Goal: Information Seeking & Learning: Learn about a topic

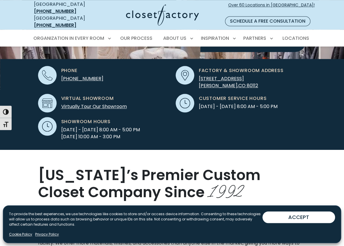
scroll to position [174, 0]
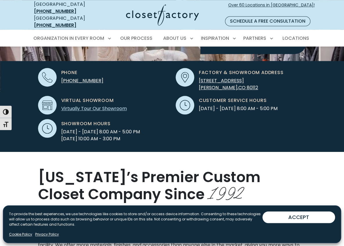
click at [127, 105] on link "Virtually Tour Our Showroom" at bounding box center [94, 108] width 66 height 7
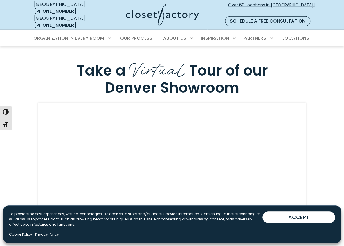
scroll to position [1530, 0]
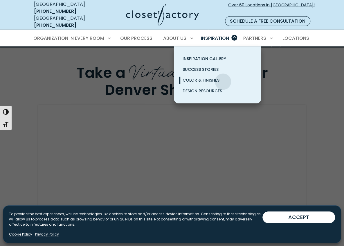
click at [219, 77] on span "Color & Finishes" at bounding box center [200, 80] width 37 height 6
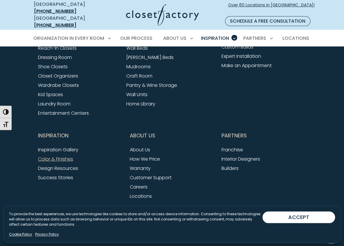
scroll to position [1596, 0]
click at [38, 42] on link "Walk-In Closets" at bounding box center [55, 39] width 35 height 7
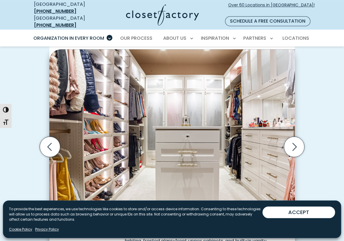
scroll to position [145, 0]
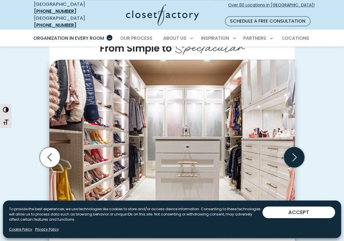
click at [304, 147] on icon "Next slide" at bounding box center [294, 157] width 20 height 20
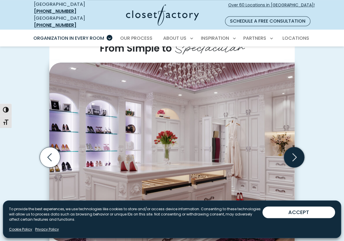
click at [304, 147] on icon "Next slide" at bounding box center [294, 157] width 20 height 20
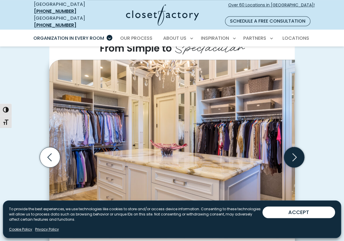
click at [304, 147] on icon "Next slide" at bounding box center [294, 157] width 20 height 20
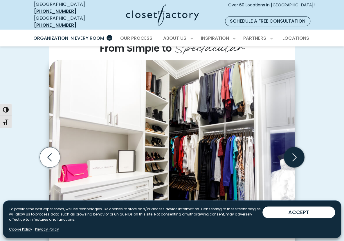
click at [304, 147] on icon "Next slide" at bounding box center [294, 157] width 20 height 20
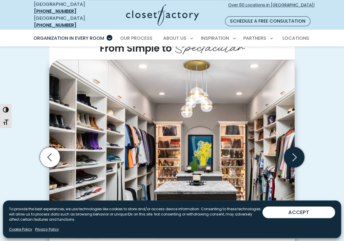
click at [304, 147] on icon "Next slide" at bounding box center [294, 157] width 20 height 20
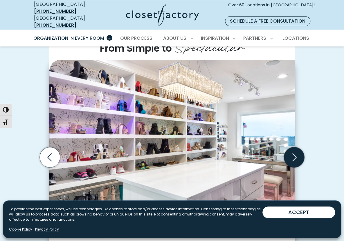
click at [304, 147] on icon "Next slide" at bounding box center [294, 157] width 20 height 20
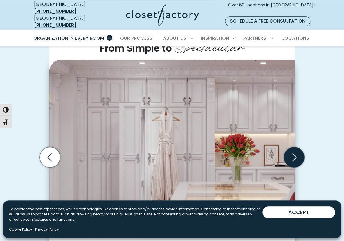
click at [304, 147] on icon "Next slide" at bounding box center [294, 157] width 20 height 20
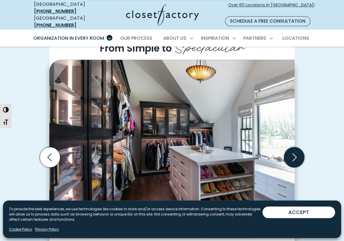
click at [304, 147] on icon "Next slide" at bounding box center [294, 157] width 20 height 20
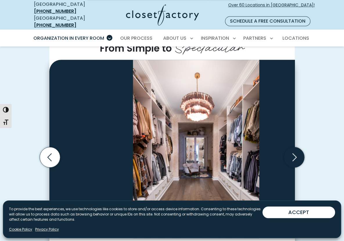
click at [304, 147] on icon "Next slide" at bounding box center [294, 157] width 20 height 20
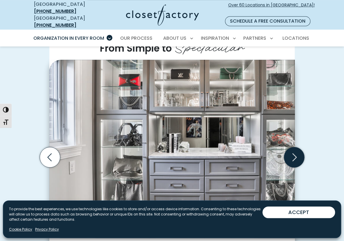
click at [304, 147] on icon "Next slide" at bounding box center [294, 157] width 20 height 20
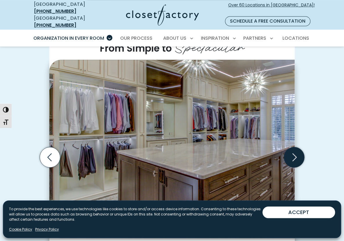
click at [304, 147] on icon "Next slide" at bounding box center [294, 157] width 20 height 20
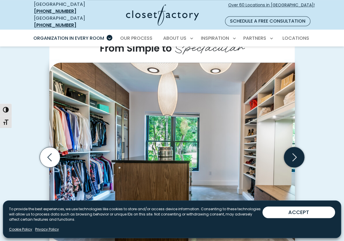
click at [304, 147] on icon "Next slide" at bounding box center [294, 157] width 20 height 20
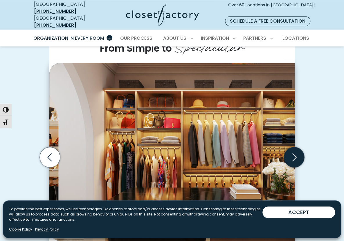
click at [304, 147] on icon "Next slide" at bounding box center [294, 157] width 20 height 20
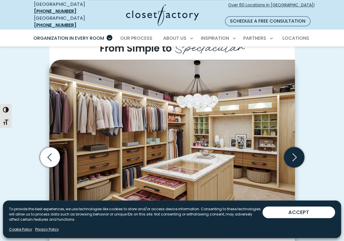
click at [304, 147] on icon "Next slide" at bounding box center [294, 157] width 20 height 20
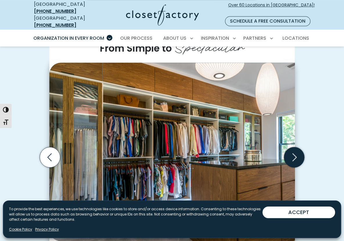
click at [304, 147] on icon "Next slide" at bounding box center [294, 157] width 20 height 20
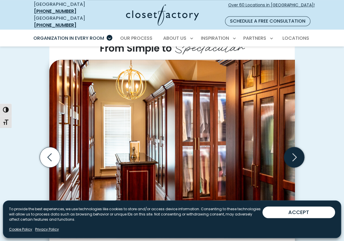
click at [304, 147] on icon "Next slide" at bounding box center [294, 157] width 20 height 20
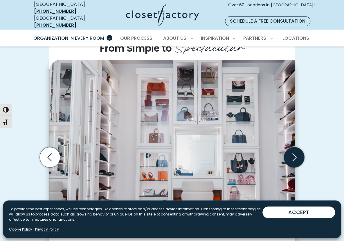
click at [304, 147] on icon "Next slide" at bounding box center [294, 157] width 20 height 20
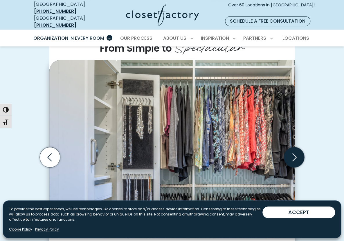
click at [304, 147] on icon "Next slide" at bounding box center [294, 157] width 20 height 20
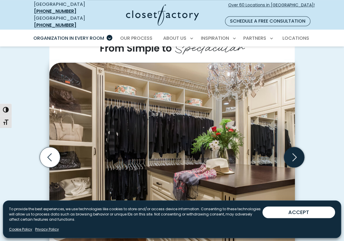
click at [304, 147] on icon "Next slide" at bounding box center [294, 157] width 20 height 20
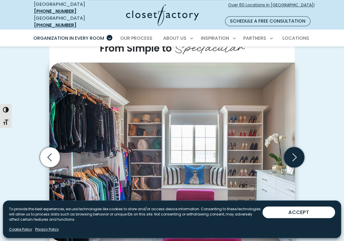
click at [304, 147] on icon "Next slide" at bounding box center [294, 157] width 20 height 20
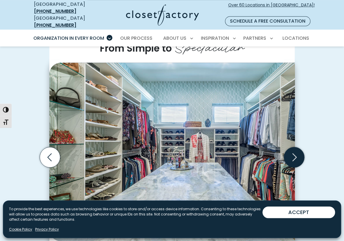
click at [304, 147] on icon "Next slide" at bounding box center [294, 157] width 20 height 20
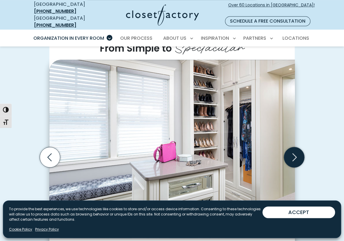
click at [304, 147] on icon "Next slide" at bounding box center [294, 157] width 20 height 20
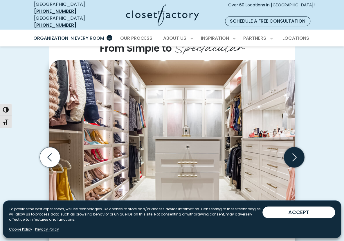
click at [304, 147] on icon "Next slide" at bounding box center [294, 157] width 20 height 20
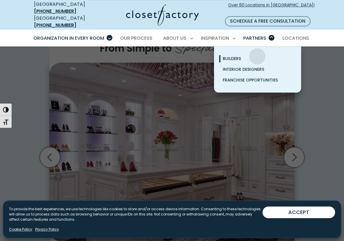
click at [241, 56] on span "Builders" at bounding box center [232, 59] width 18 height 6
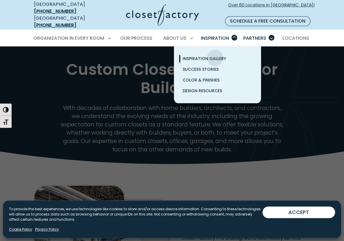
click at [215, 56] on span "Inspiration Gallery" at bounding box center [204, 59] width 44 height 6
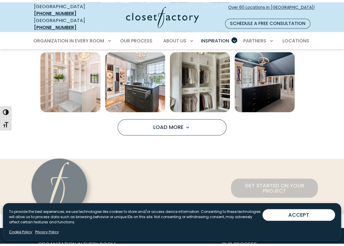
scroll to position [406, 0]
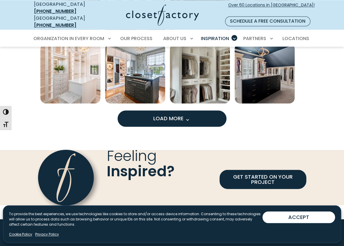
click at [212, 127] on button "Load More" at bounding box center [172, 118] width 109 height 16
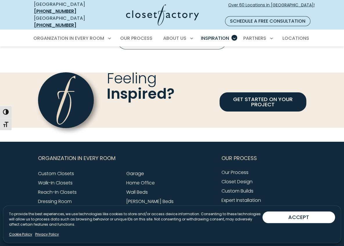
scroll to position [754, 0]
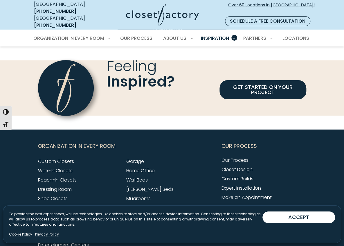
click at [207, 37] on button "Load More" at bounding box center [172, 29] width 109 height 16
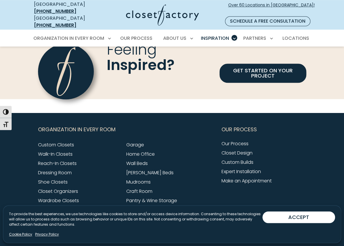
scroll to position [1073, 0]
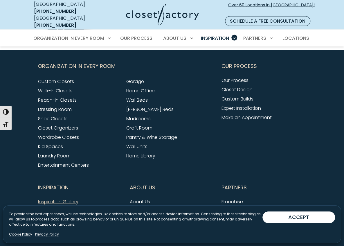
scroll to position [1364, 0]
